Goal: Find specific page/section: Find specific page/section

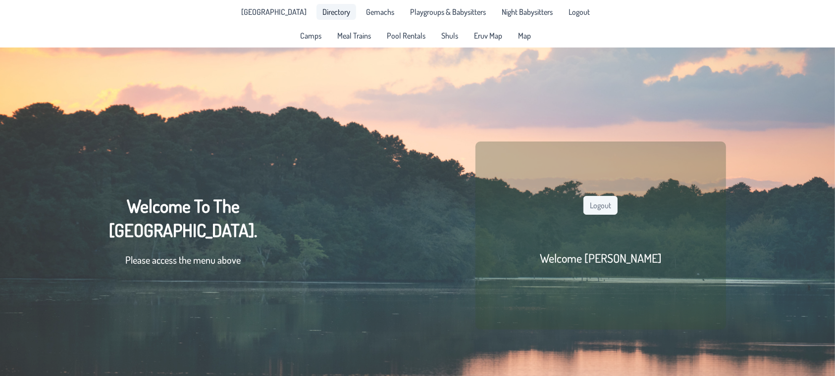
click at [334, 16] on span "Directory" at bounding box center [336, 12] width 28 height 8
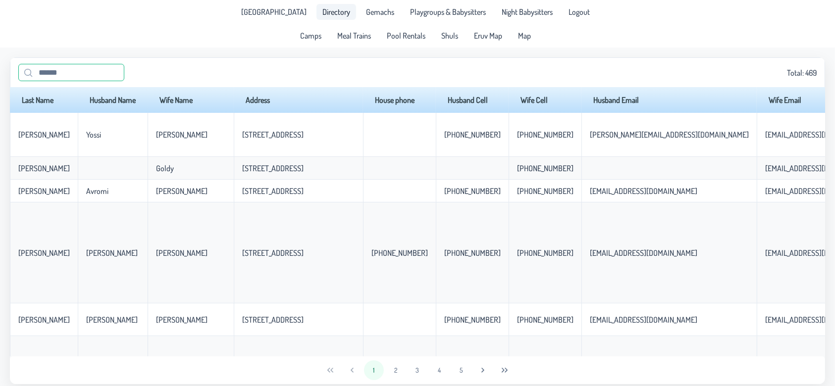
click at [44, 72] on input "text" at bounding box center [71, 72] width 106 height 17
click at [56, 74] on input "text" at bounding box center [71, 72] width 106 height 17
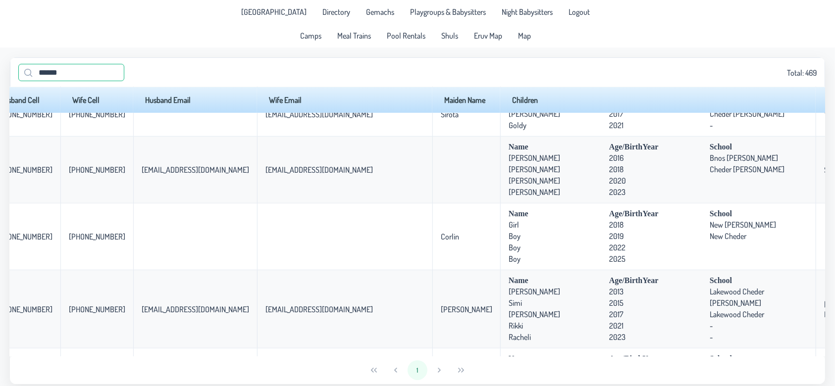
scroll to position [455, 0]
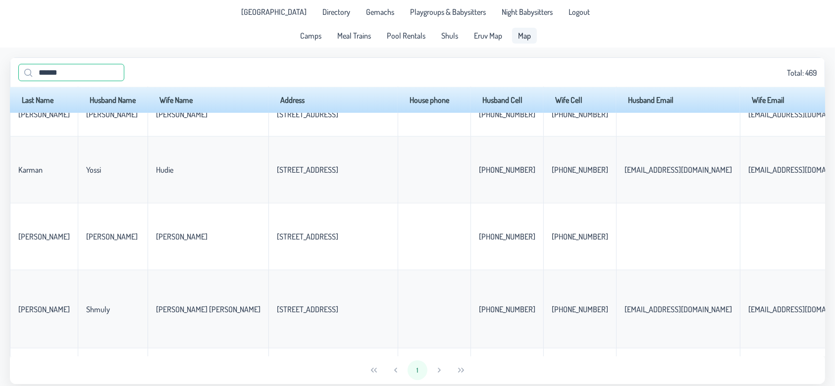
type input "******"
click at [528, 39] on span "Map" at bounding box center [524, 36] width 13 height 8
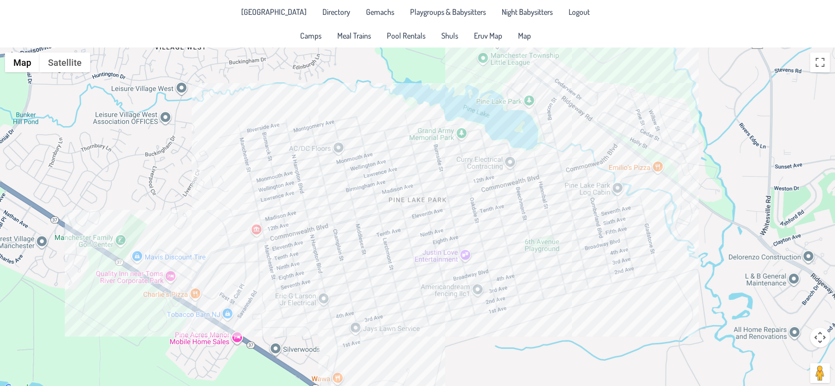
click at [316, 244] on div at bounding box center [417, 222] width 835 height 348
drag, startPoint x: 316, startPoint y: 244, endPoint x: 321, endPoint y: 255, distance: 12.7
click at [316, 244] on div at bounding box center [417, 222] width 835 height 348
click at [321, 255] on div at bounding box center [417, 222] width 835 height 348
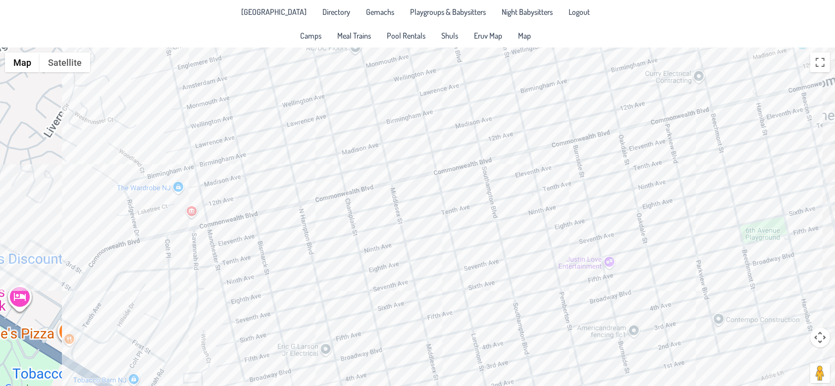
click at [321, 255] on div at bounding box center [417, 222] width 835 height 348
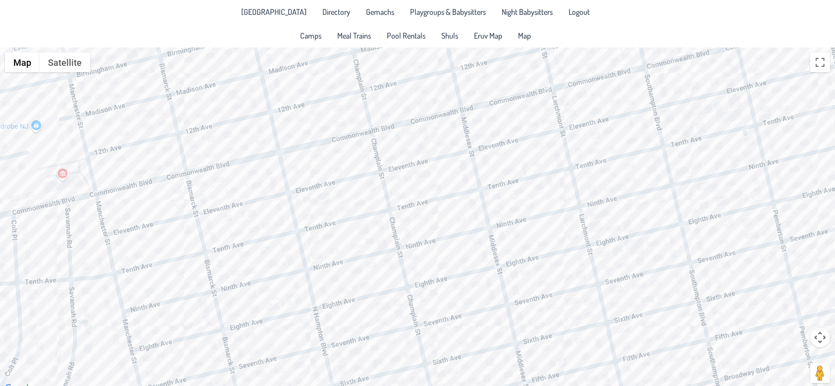
click at [387, 251] on div at bounding box center [417, 222] width 835 height 348
click at [382, 247] on div at bounding box center [417, 222] width 835 height 348
click at [369, 244] on div "Yakov & Rissel Milworm 841 9th Ave." at bounding box center [417, 222] width 835 height 348
click at [464, 226] on div "Yossi & Avigail Abramson 833 9th Ave." at bounding box center [417, 222] width 835 height 348
click at [513, 212] on div "Yaakov & Aliza Klein 933 9th Ave." at bounding box center [417, 222] width 835 height 348
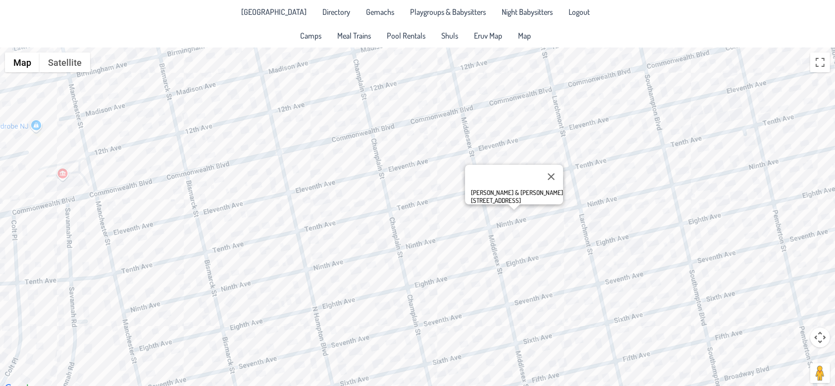
click at [529, 207] on div "Ariel & Elisheva Loredo 1009 9th Ave." at bounding box center [417, 222] width 835 height 348
click at [547, 221] on div "Zevi & Elisheva Allon 1017 9th Ave." at bounding box center [417, 222] width 835 height 348
click at [523, 240] on div "Zevi & Elisheva Allon 1017 9th Ave." at bounding box center [417, 222] width 835 height 348
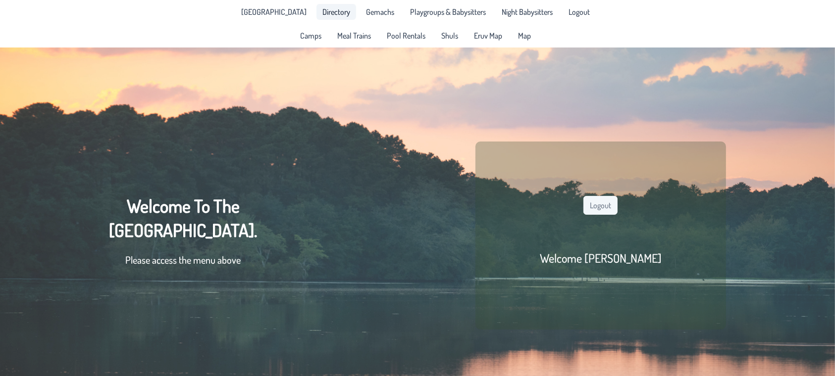
click at [332, 10] on span "Directory" at bounding box center [336, 12] width 28 height 8
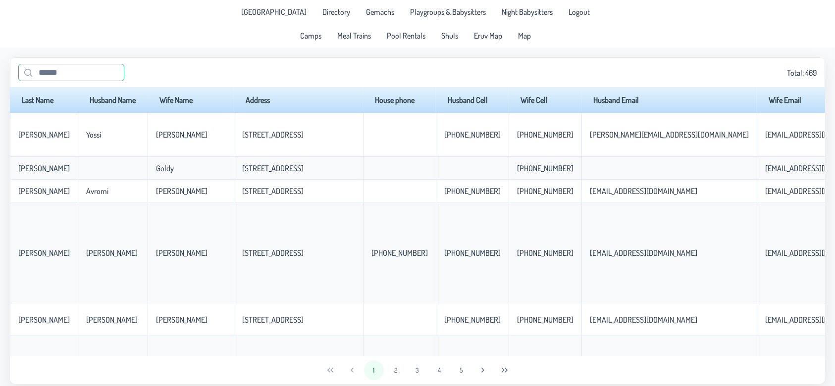
click at [67, 73] on input "text" at bounding box center [71, 72] width 106 height 17
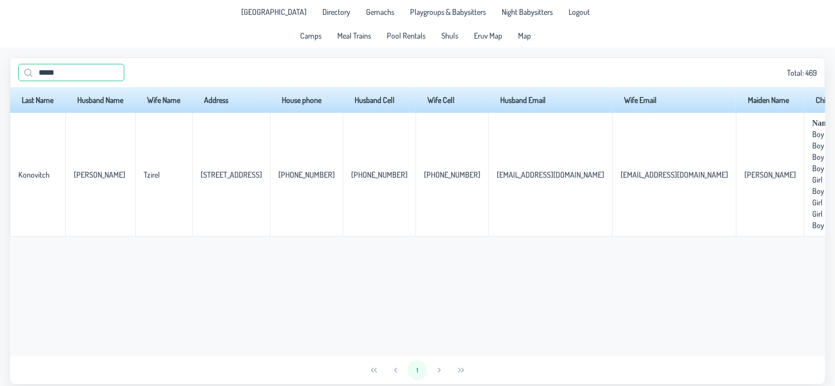
scroll to position [0, 345]
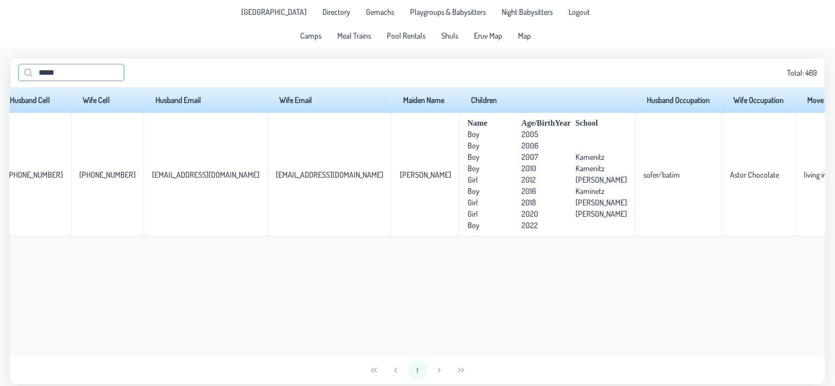
drag, startPoint x: 70, startPoint y: 73, endPoint x: 9, endPoint y: 73, distance: 61.4
click at [9, 73] on app-data "***** Total: 469 Last Name Husband Name Wife Name Address House phone Husband C…" at bounding box center [417, 221] width 835 height 347
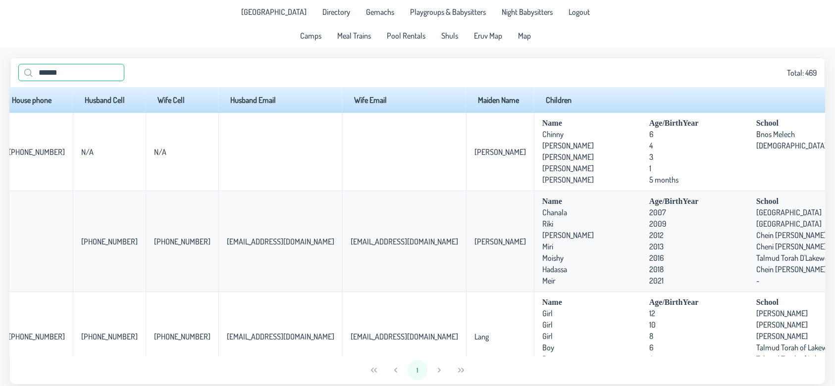
type input "******"
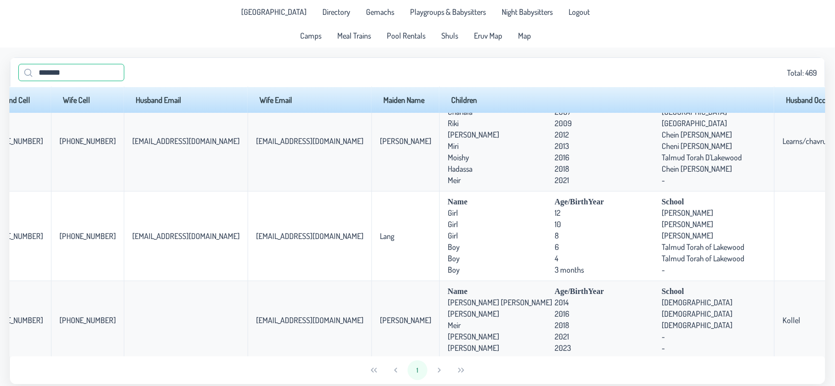
scroll to position [110, 439]
